Goal: Task Accomplishment & Management: Use online tool/utility

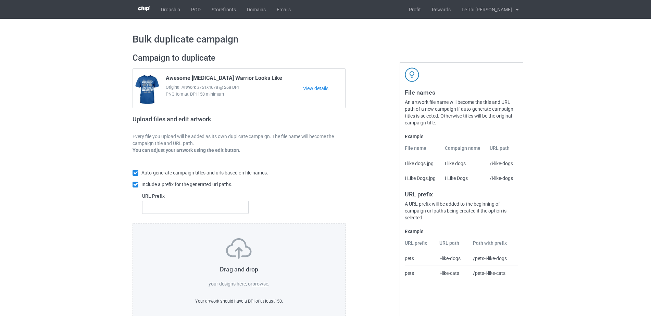
click at [260, 287] on div "Drag and drop your designs here, or browse ." at bounding box center [239, 262] width 184 height 49
click at [260, 285] on label "browse" at bounding box center [260, 283] width 16 height 5
click at [0, 0] on input "browse" at bounding box center [0, 0] width 0 height 0
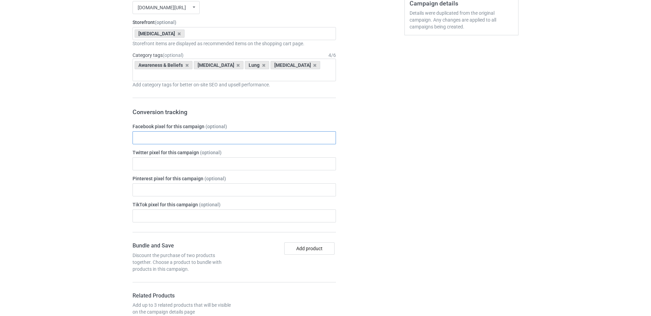
click at [172, 131] on input "text" at bounding box center [234, 137] width 203 height 13
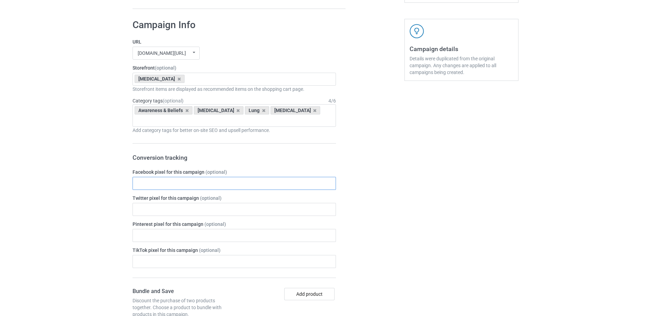
scroll to position [236, 0]
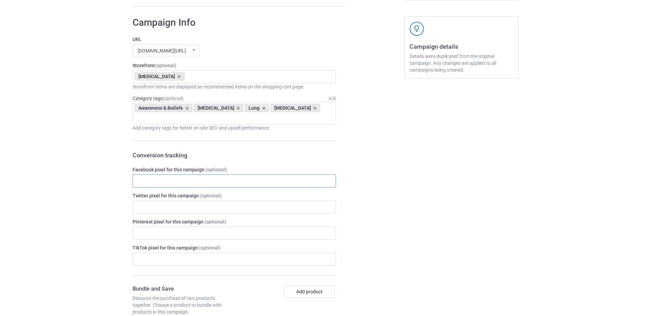
click at [169, 176] on input "text" at bounding box center [234, 180] width 203 height 13
paste input "1713518202587592"
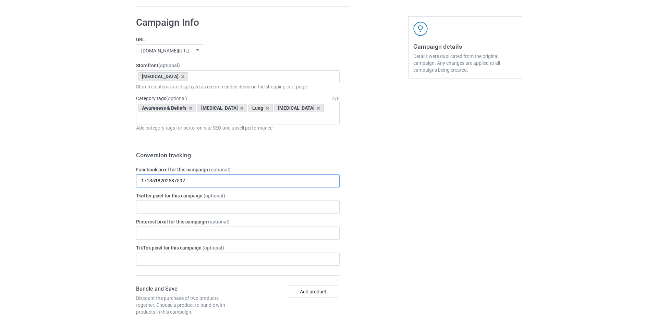
scroll to position [0, 0]
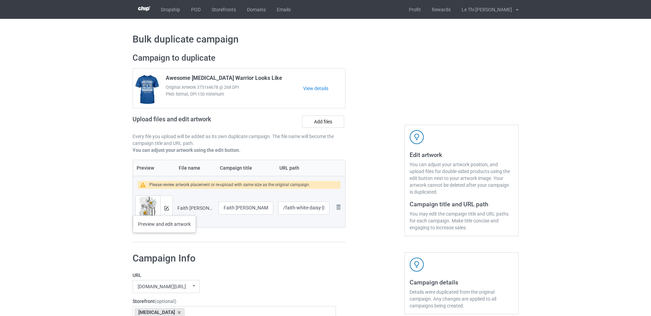
type input "1713518202587592"
click at [165, 209] on img at bounding box center [166, 208] width 4 height 4
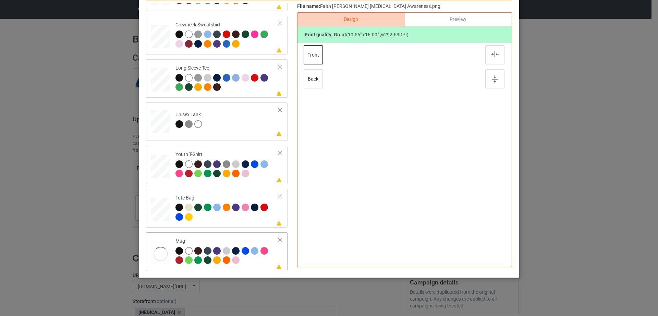
scroll to position [161, 0]
click at [277, 241] on div at bounding box center [279, 239] width 5 height 5
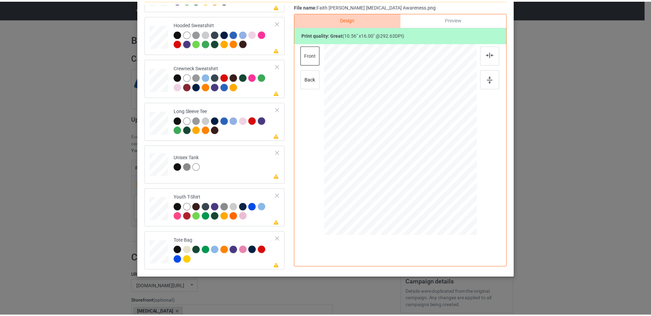
scroll to position [0, 0]
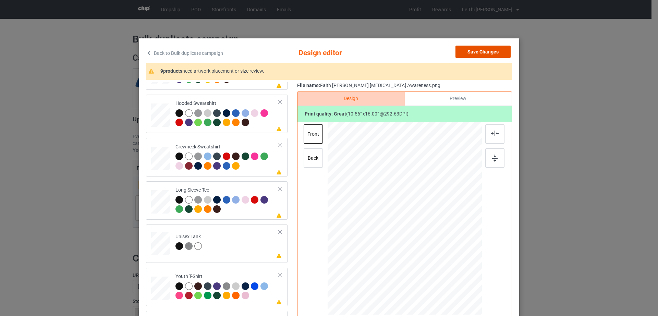
click at [501, 49] on button "Save Changes" at bounding box center [482, 52] width 55 height 12
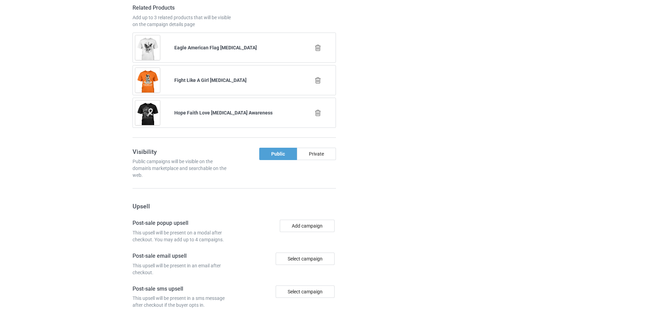
scroll to position [670, 0]
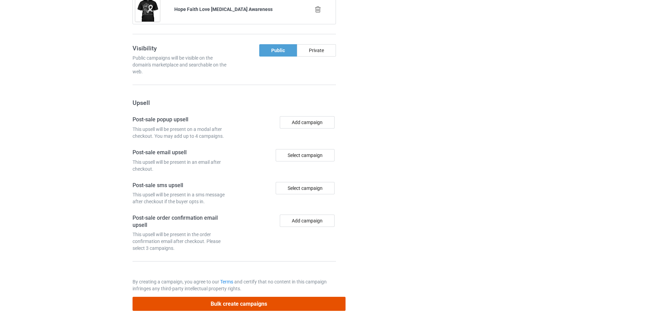
click at [237, 299] on button "Bulk create campaigns" at bounding box center [239, 304] width 213 height 14
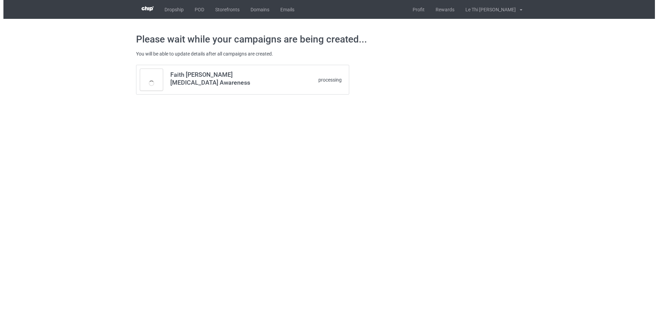
scroll to position [0, 0]
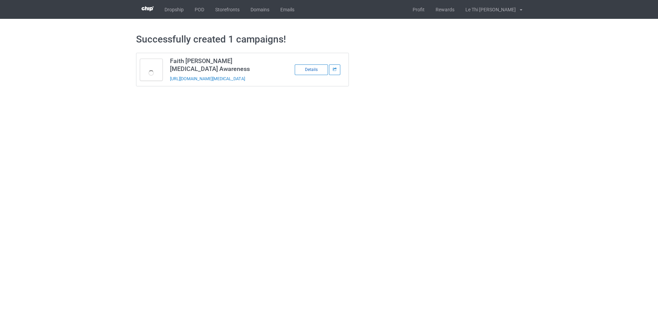
click at [312, 66] on div "Details" at bounding box center [311, 69] width 33 height 11
